Goal: Task Accomplishment & Management: Use online tool/utility

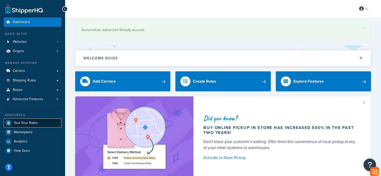
click at [49, 124] on link "Test Your Rates" at bounding box center [33, 122] width 58 height 9
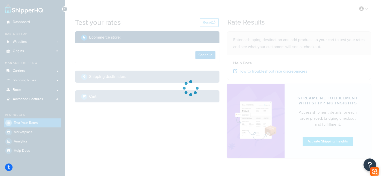
select select "[GEOGRAPHIC_DATA]"
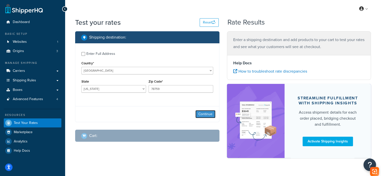
click at [203, 111] on button "Continue" at bounding box center [205, 114] width 20 height 8
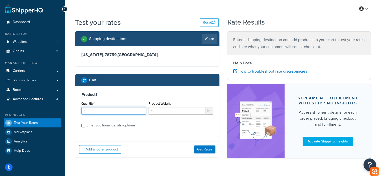
drag, startPoint x: 109, startPoint y: 113, endPoint x: 72, endPoint y: 114, distance: 37.3
click at [72, 114] on div "Shipping destination : Edit [US_STATE], 78759 , [GEOGRAPHIC_DATA] Cart : Produc…" at bounding box center [147, 98] width 152 height 134
click at [170, 108] on input "1" at bounding box center [177, 111] width 57 height 8
paste input "20.80"
type input "20.80"
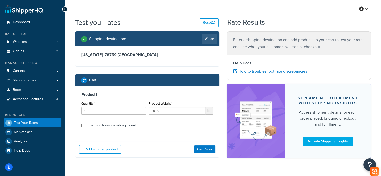
click at [111, 127] on div "Enter additional details (optional)" at bounding box center [111, 125] width 50 height 7
click at [85, 127] on input "Enter additional details (optional)" at bounding box center [83, 126] width 4 height 4
checkbox input "true"
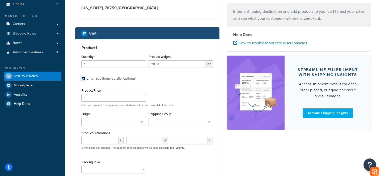
scroll to position [50, 0]
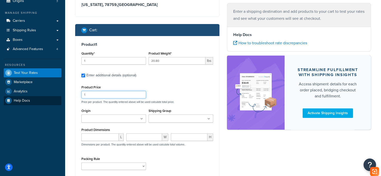
drag, startPoint x: 95, startPoint y: 95, endPoint x: 47, endPoint y: 100, distance: 48.5
click at [50, 100] on div "Dashboard Basic Setup Websites 1 Origins 3 Manage Shipping Carriers Carriers Al…" at bounding box center [190, 91] width 381 height 283
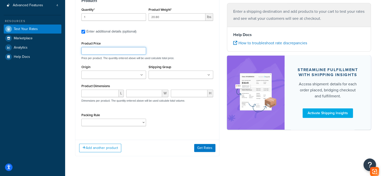
scroll to position [100, 0]
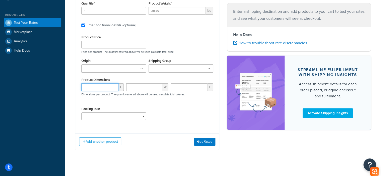
click at [93, 86] on input "number" at bounding box center [99, 87] width 37 height 8
paste input "52.00"
type input "52.00"
click at [144, 85] on input "number" at bounding box center [144, 87] width 36 height 8
paste input "29.50"
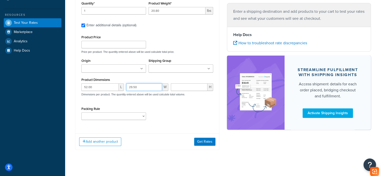
type input "29.50"
click at [191, 87] on input "number" at bounding box center [189, 87] width 37 height 8
paste input "2.20"
type input "2.20"
click at [115, 111] on div "Packing Rule test" at bounding box center [113, 112] width 65 height 15
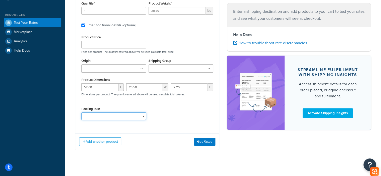
click at [113, 117] on select "test" at bounding box center [113, 116] width 65 height 8
select select "65687"
click at [81, 112] on select "test" at bounding box center [113, 116] width 65 height 8
click at [208, 142] on button "Get Rates" at bounding box center [204, 142] width 21 height 8
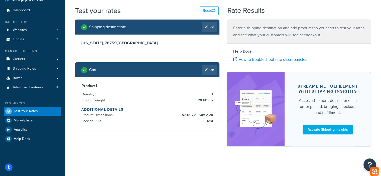
scroll to position [0, 0]
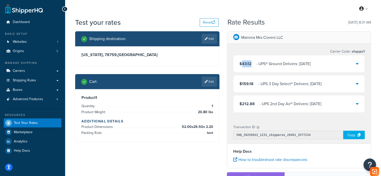
drag, startPoint x: 251, startPoint y: 64, endPoint x: 241, endPoint y: 64, distance: 10.3
click at [241, 64] on div "$43.12 ‌‌‍‍ - UPS® Ground Delivers: [DATE]" at bounding box center [274, 63] width 71 height 7
copy span "43.12"
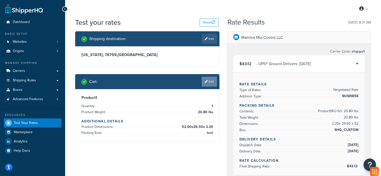
click at [212, 78] on link "Edit" at bounding box center [209, 82] width 15 height 10
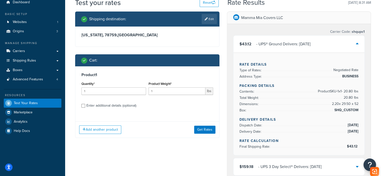
scroll to position [50, 0]
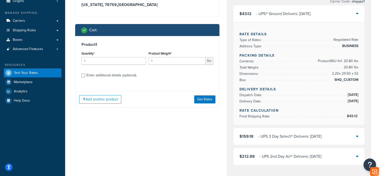
click at [104, 75] on div "Enter additional details (optional)" at bounding box center [111, 75] width 50 height 7
click at [85, 75] on input "Enter additional details (optional)" at bounding box center [83, 76] width 4 height 4
checkbox input "true"
select select "65687"
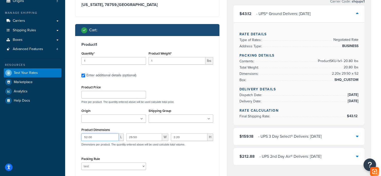
click at [107, 139] on input "52.00" at bounding box center [99, 137] width 37 height 8
paste input "30.2"
type input "30.20"
click at [147, 138] on input "29.50" at bounding box center [144, 137] width 36 height 8
paste input "7.75"
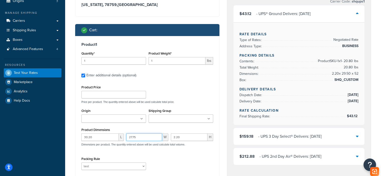
type input "27.75"
click at [193, 139] on input "2.20" at bounding box center [189, 137] width 37 height 8
paste input "0"
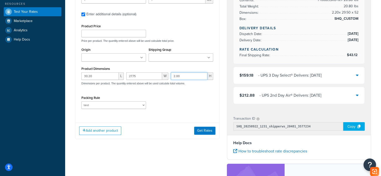
scroll to position [75, 0]
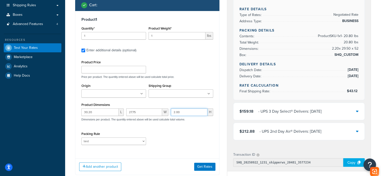
type input "2.00"
drag, startPoint x: 164, startPoint y: 35, endPoint x: 138, endPoint y: 36, distance: 26.1
click at [138, 36] on div "Quantity* 1 Product Weight* 1 lbs" at bounding box center [147, 34] width 134 height 18
paste input "4.65"
type input "14.65"
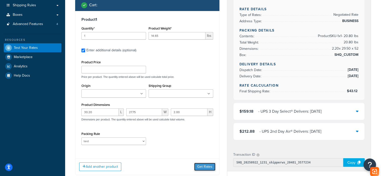
click at [213, 168] on button "Get Rates" at bounding box center [204, 167] width 21 height 8
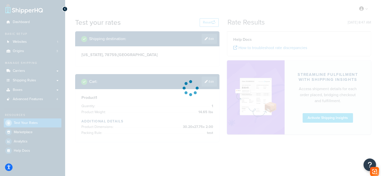
scroll to position [0, 0]
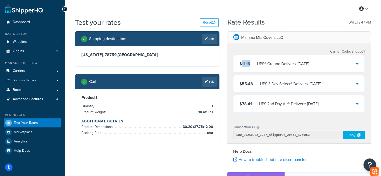
drag, startPoint x: 251, startPoint y: 66, endPoint x: 242, endPoint y: 65, distance: 9.3
click at [242, 65] on div "$11.13 ‌‌‍‍ - UPS® Ground Delivers: [DATE]" at bounding box center [274, 63] width 70 height 7
copy span "11.13"
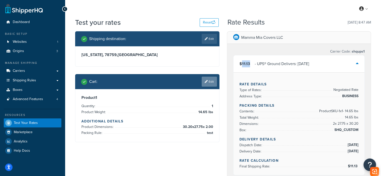
click at [210, 80] on link "Edit" at bounding box center [209, 82] width 15 height 10
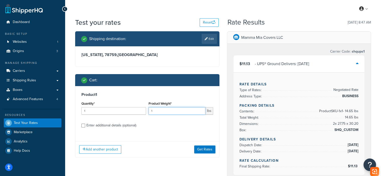
click at [156, 111] on input "1" at bounding box center [177, 111] width 57 height 8
click at [146, 110] on div "Quantity* 1 Product Weight* 1 lbs" at bounding box center [147, 109] width 134 height 18
type input "7.17"
click at [111, 125] on div "Enter additional details (optional)" at bounding box center [111, 125] width 50 height 7
click at [85, 125] on input "Enter additional details (optional)" at bounding box center [83, 126] width 4 height 4
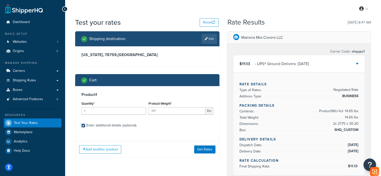
checkbox input "true"
select select "65687"
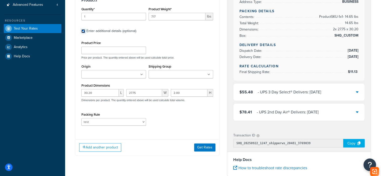
scroll to position [100, 0]
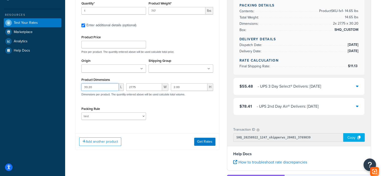
click at [102, 89] on input "30.20" at bounding box center [99, 87] width 37 height 8
paste input "14.17"
type input "14.17"
click at [139, 88] on input "27.75" at bounding box center [144, 87] width 36 height 8
paste input "11.89"
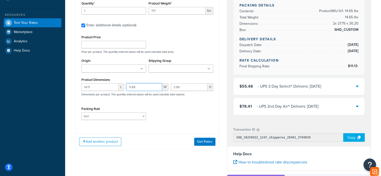
type input "11.89"
click at [188, 86] on input "2.00" at bounding box center [189, 87] width 37 height 8
paste input "7.48"
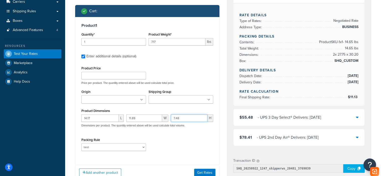
scroll to position [75, 0]
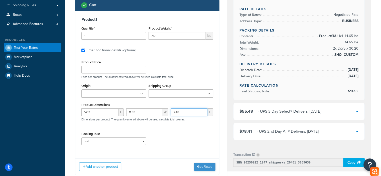
type input "7.48"
click at [207, 165] on button "Get Rates" at bounding box center [204, 167] width 21 height 8
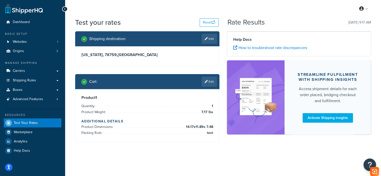
scroll to position [0, 0]
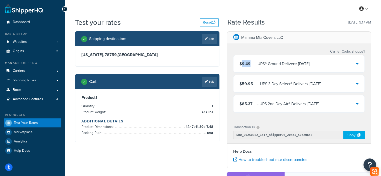
drag, startPoint x: 251, startPoint y: 64, endPoint x: 242, endPoint y: 64, distance: 8.8
click at [242, 64] on div "$9.49 ‌‌‍‍ - UPS® Ground Delivers: [DATE]" at bounding box center [274, 63] width 70 height 7
copy span "9.49"
